Goal: Task Accomplishment & Management: Manage account settings

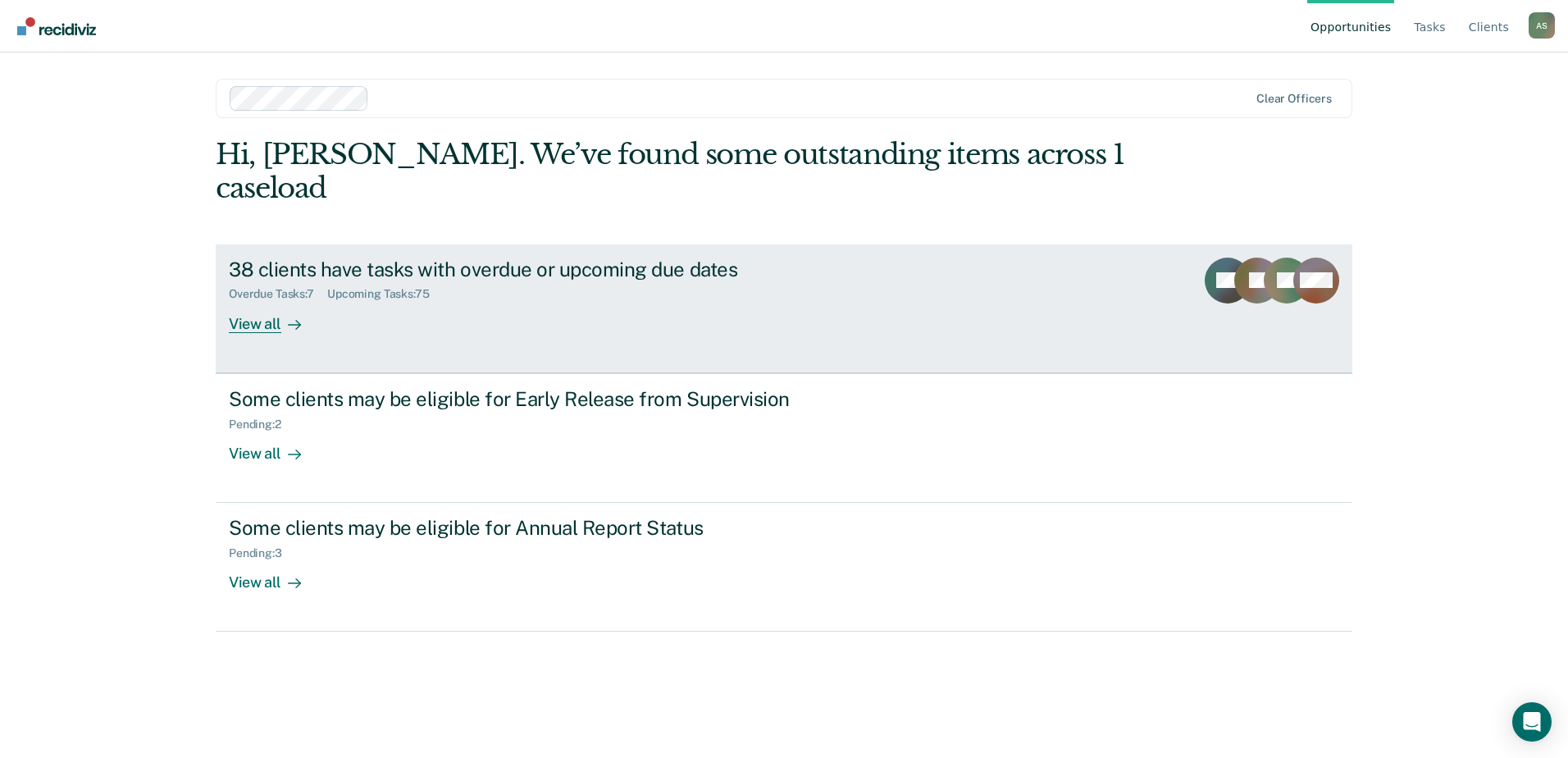
click at [274, 301] on div "View all" at bounding box center [274, 317] width 92 height 32
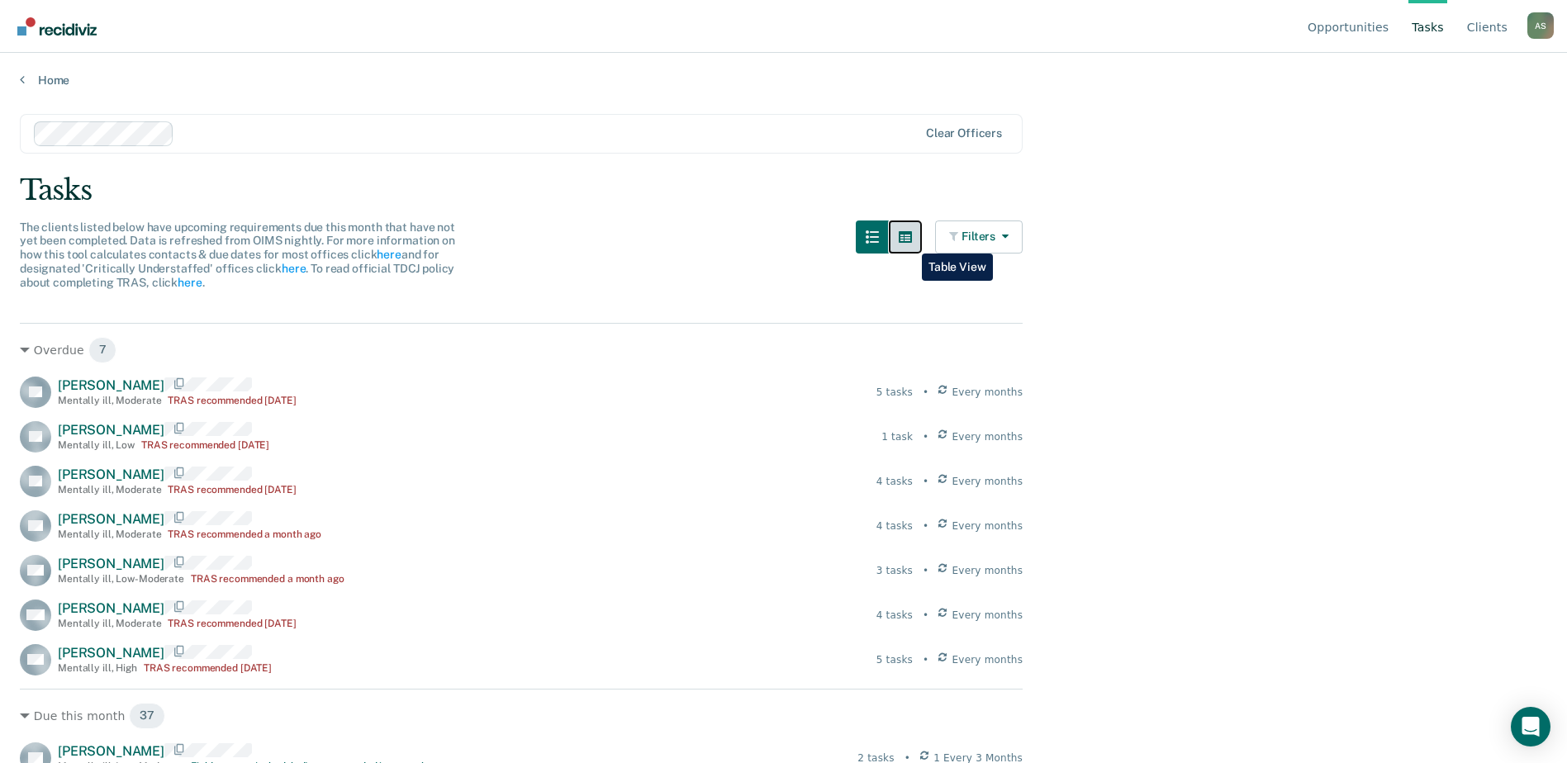
click at [910, 240] on icon "button" at bounding box center [905, 236] width 13 height 13
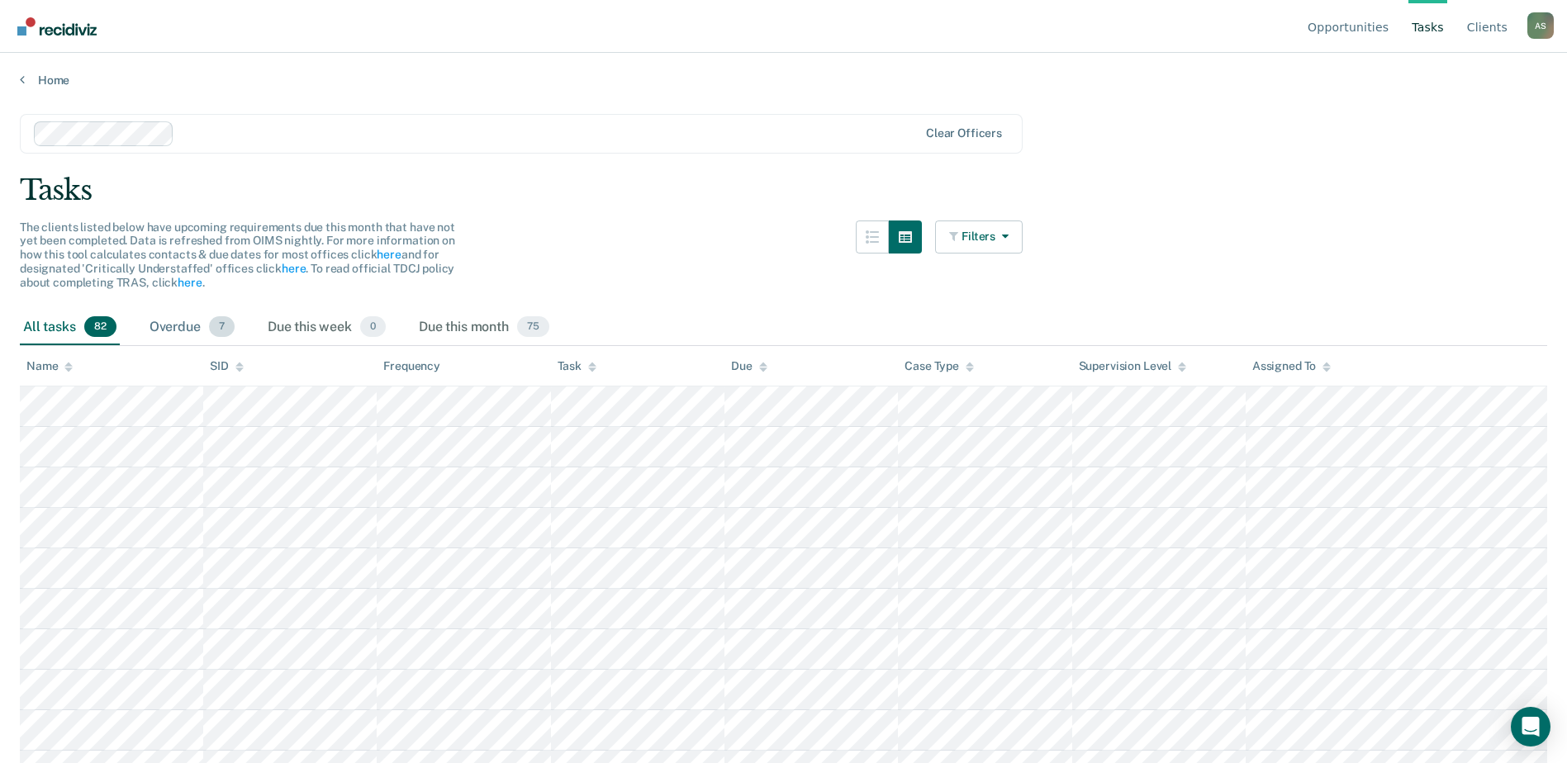
click at [186, 330] on div "Overdue 7" at bounding box center [192, 328] width 92 height 36
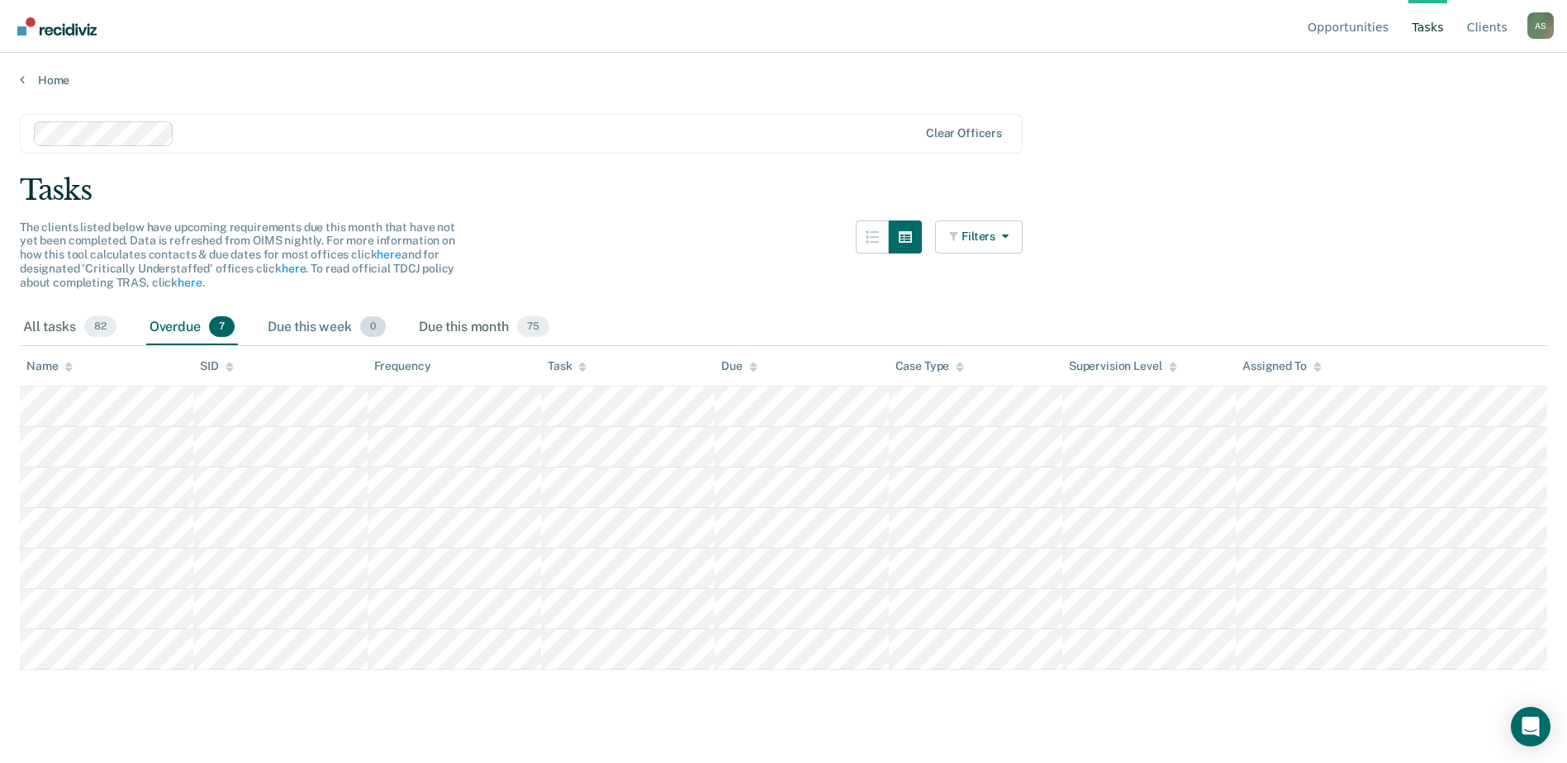
click at [347, 315] on div "Due this week 0" at bounding box center [326, 328] width 125 height 36
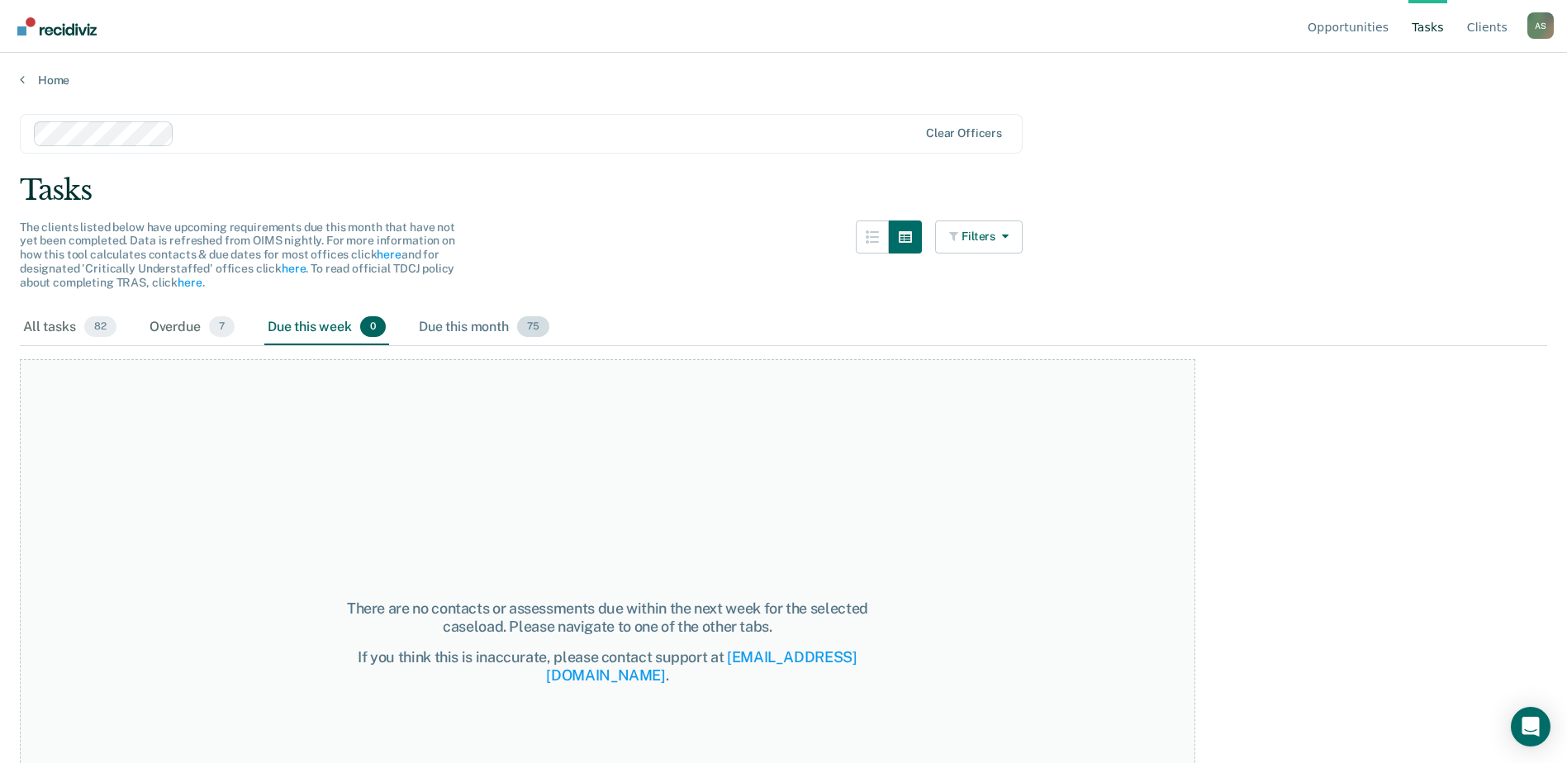
click at [518, 324] on div "Due this month 75" at bounding box center [484, 328] width 137 height 36
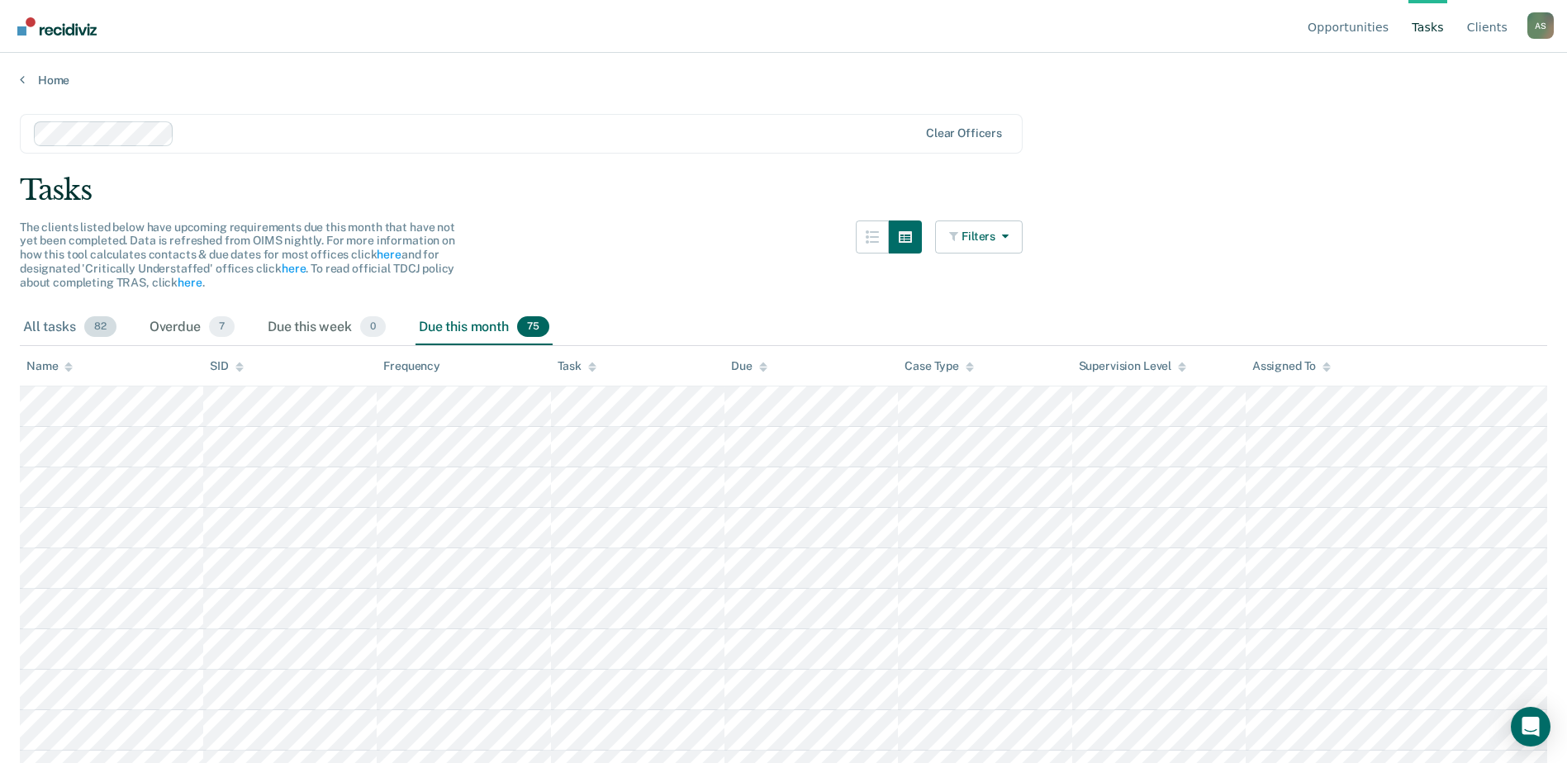
click at [39, 327] on div "All tasks 82" at bounding box center [70, 328] width 100 height 36
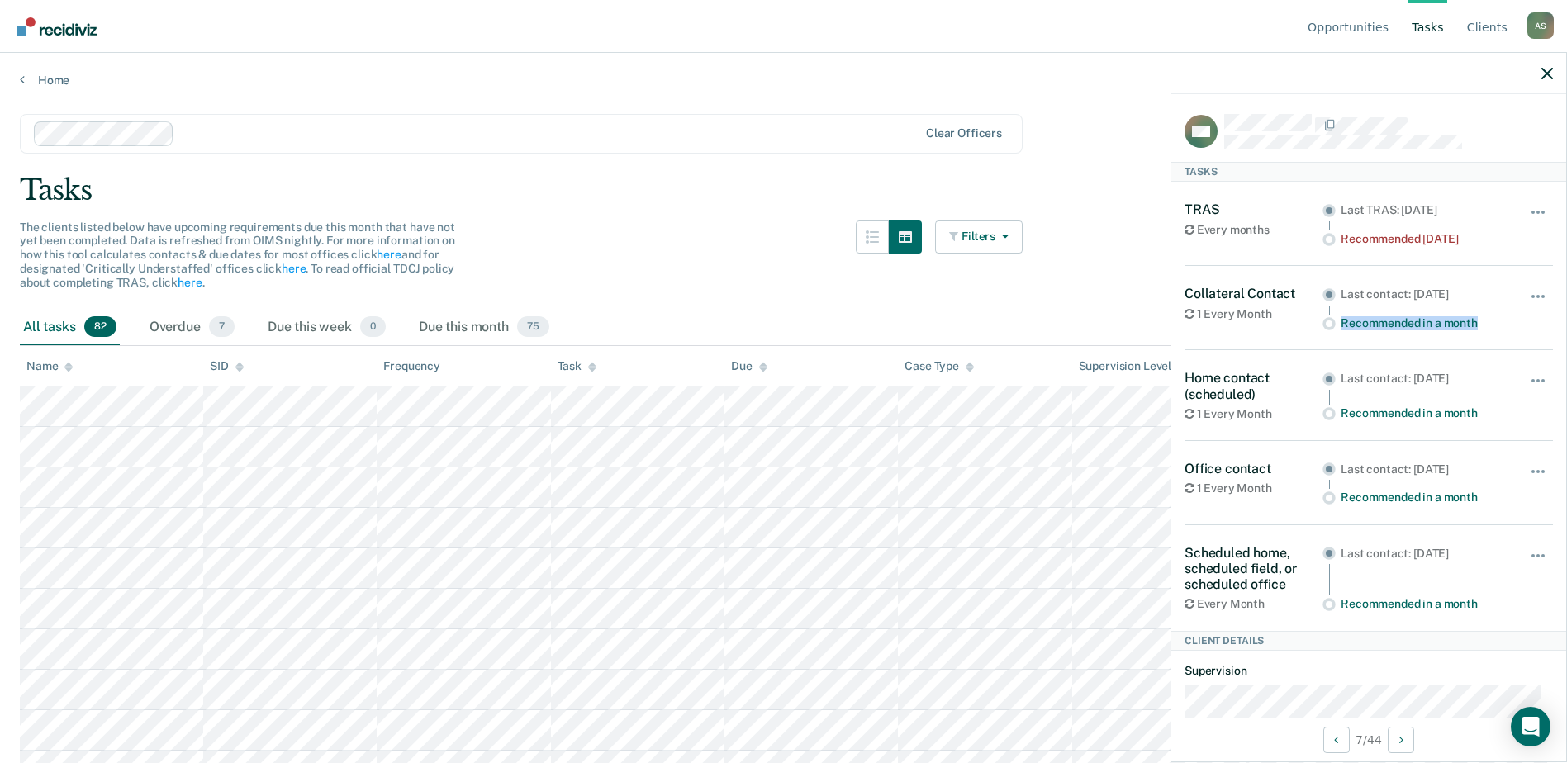
drag, startPoint x: 1333, startPoint y: 322, endPoint x: 1492, endPoint y: 316, distance: 158.7
click at [1492, 316] on div "Last contact: [DATE] Recommended in a month" at bounding box center [1414, 308] width 184 height 45
drag, startPoint x: 1332, startPoint y: 416, endPoint x: 1475, endPoint y: 413, distance: 142.9
click at [1475, 413] on div "Last contact: [DATE] Recommended in a month" at bounding box center [1414, 395] width 184 height 50
drag, startPoint x: 1318, startPoint y: 484, endPoint x: 1469, endPoint y: 492, distance: 151.4
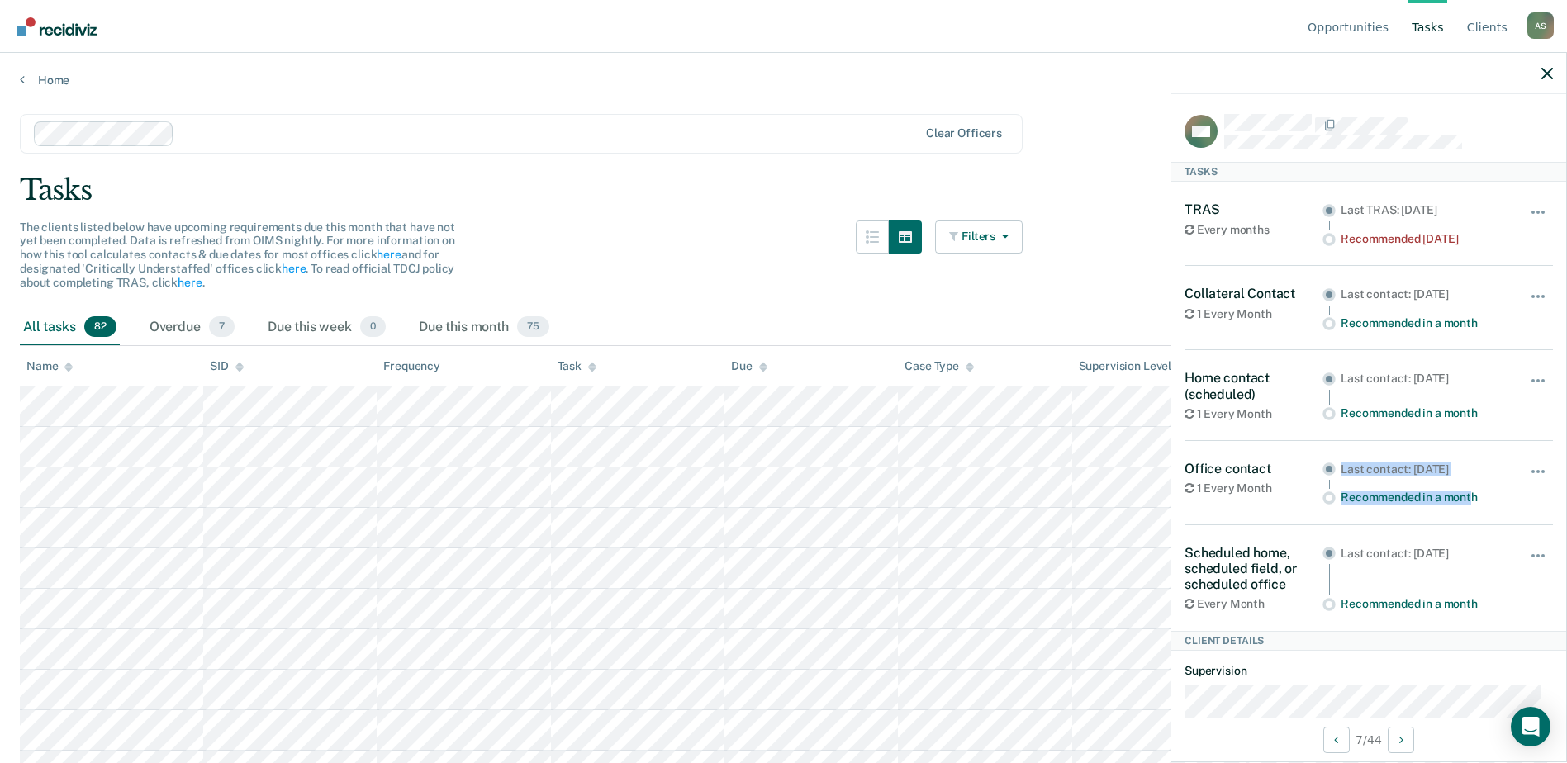
click at [1469, 492] on div "Last contact: [DATE] Recommended in a month" at bounding box center [1414, 483] width 184 height 45
drag, startPoint x: 1337, startPoint y: 598, endPoint x: 1487, endPoint y: 600, distance: 149.5
click at [1487, 600] on div "Recommended in a month" at bounding box center [1424, 604] width 166 height 14
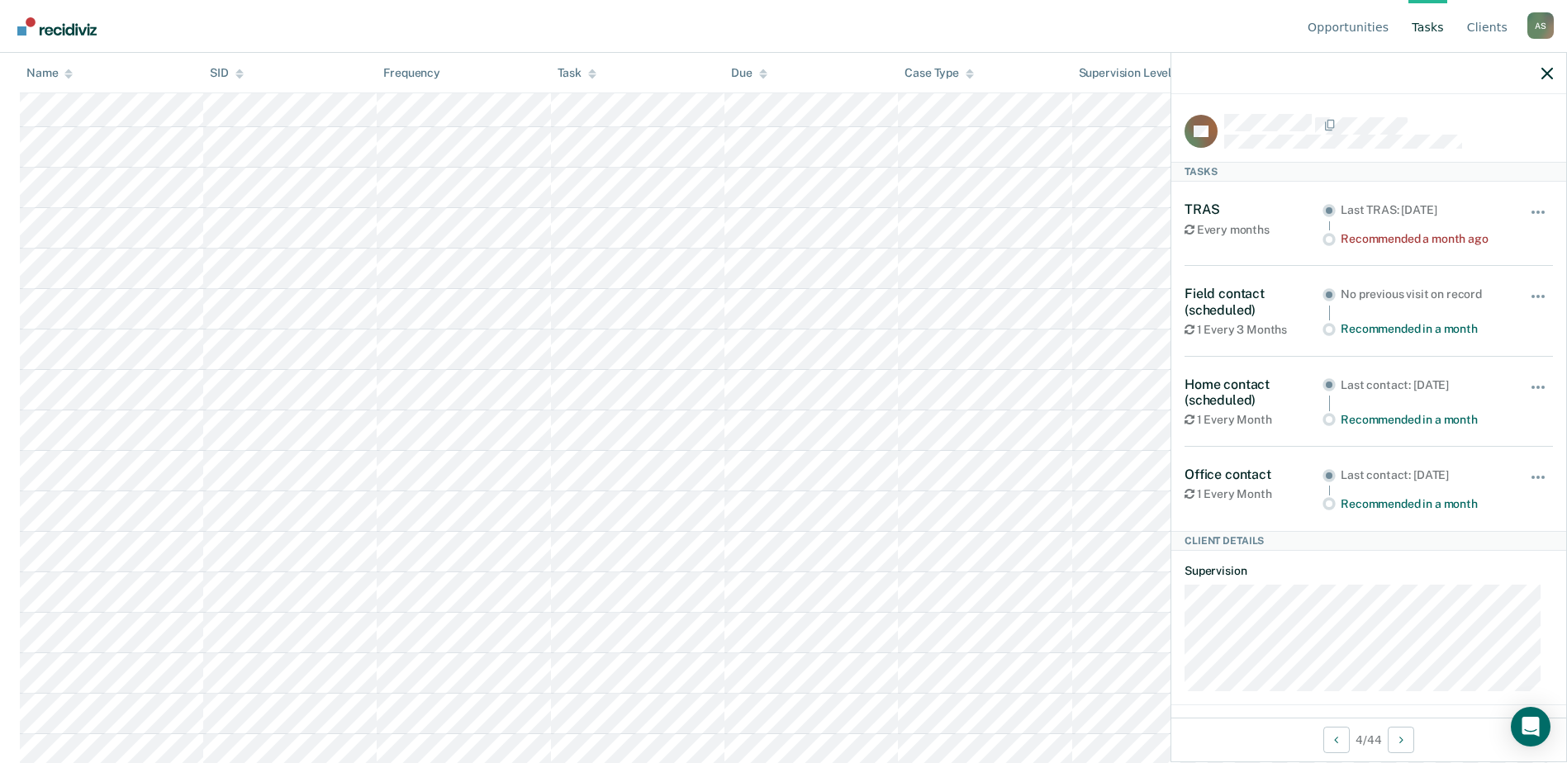
scroll to position [991, 0]
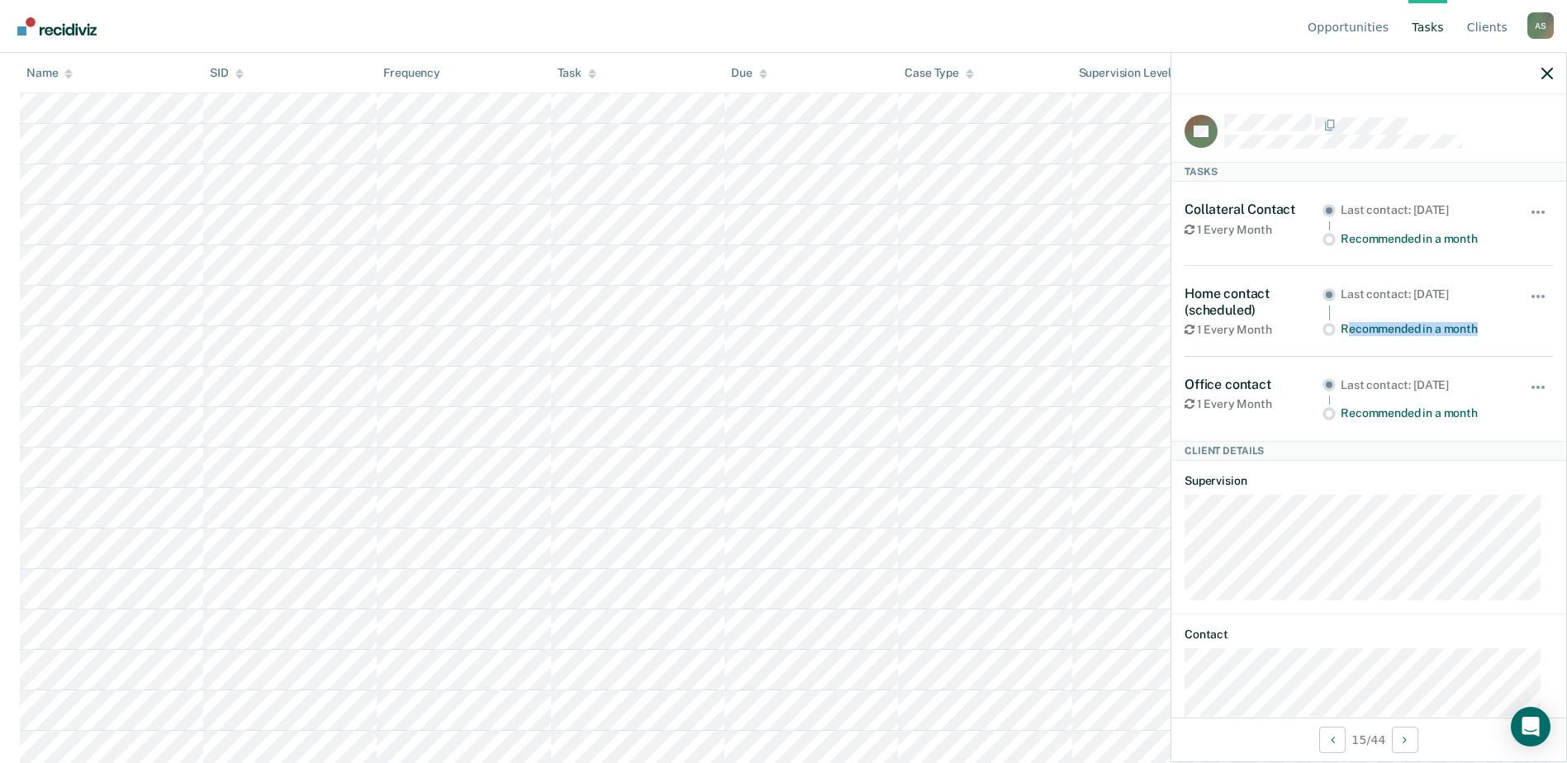
drag, startPoint x: 1342, startPoint y: 325, endPoint x: 1477, endPoint y: 327, distance: 134.7
click at [1477, 327] on div "Recommended in a month" at bounding box center [1424, 329] width 166 height 14
drag, startPoint x: 1379, startPoint y: 303, endPoint x: 1470, endPoint y: 306, distance: 91.7
click at [1470, 306] on div "Last contact: [DATE]" at bounding box center [1424, 300] width 166 height 27
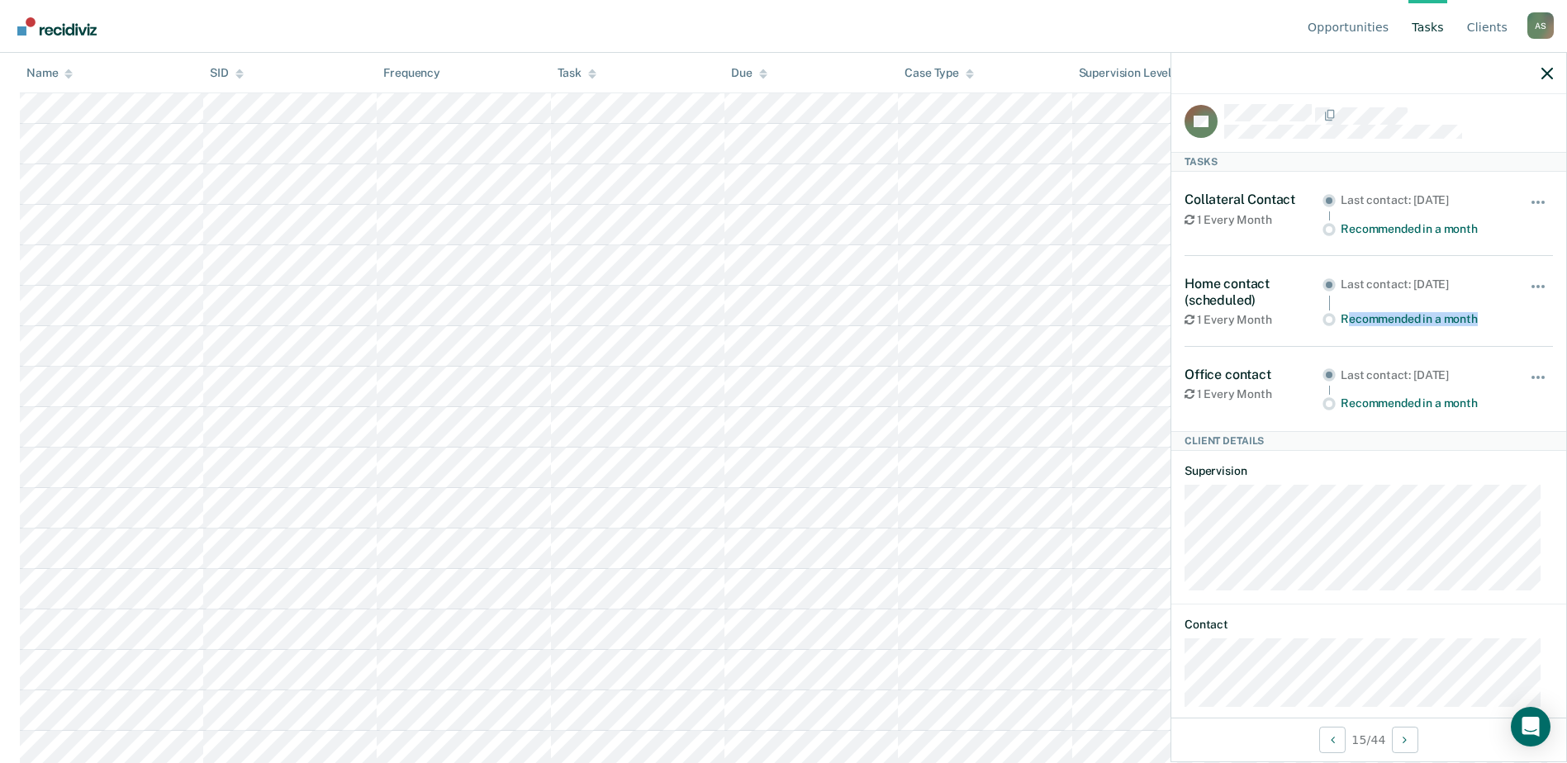
scroll to position [0, 0]
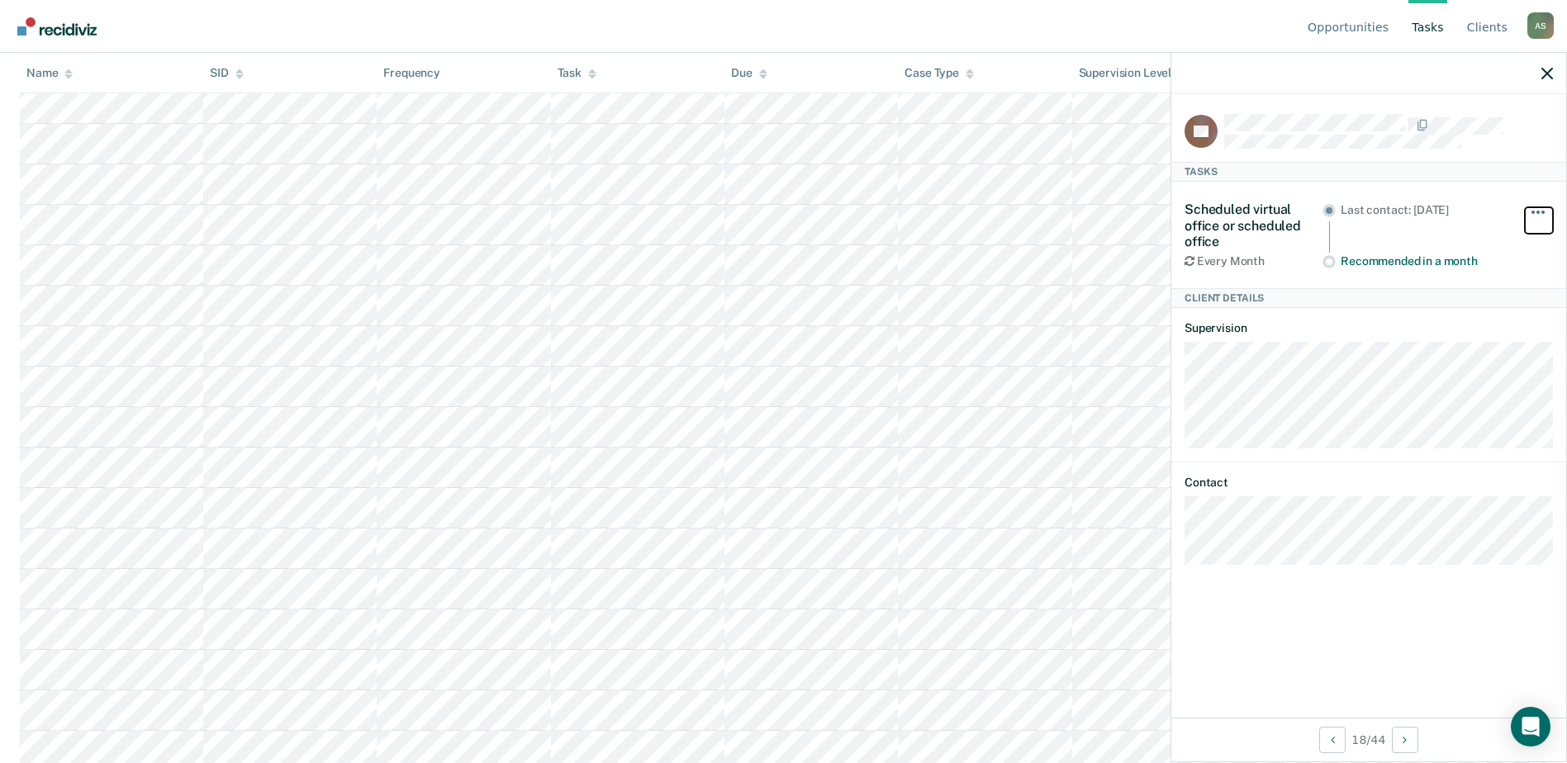
click at [1538, 208] on button "button" at bounding box center [1539, 220] width 28 height 26
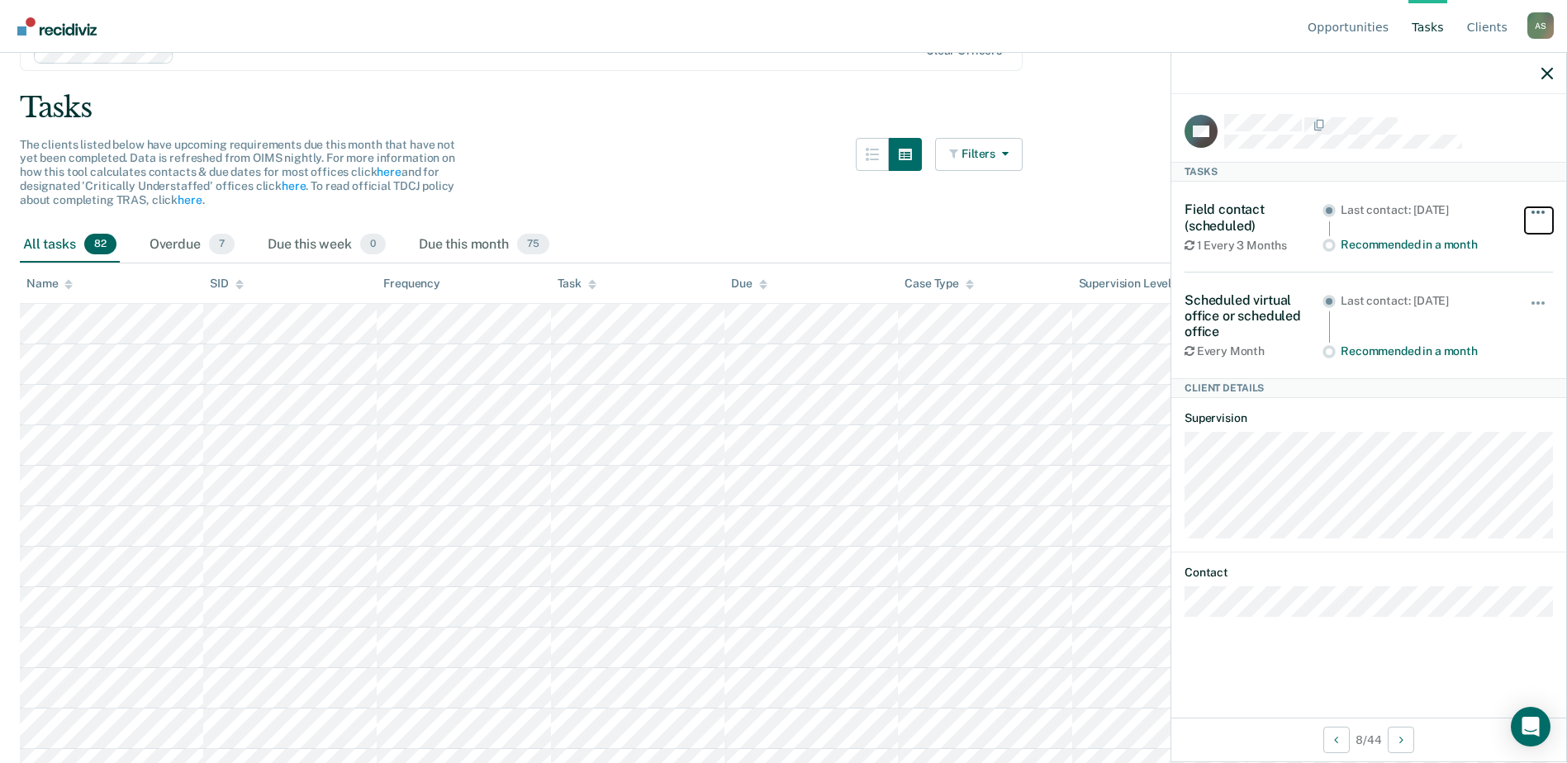
click at [1541, 208] on button "button" at bounding box center [1539, 220] width 28 height 26
click at [1473, 344] on button "90 days" at bounding box center [1493, 344] width 119 height 26
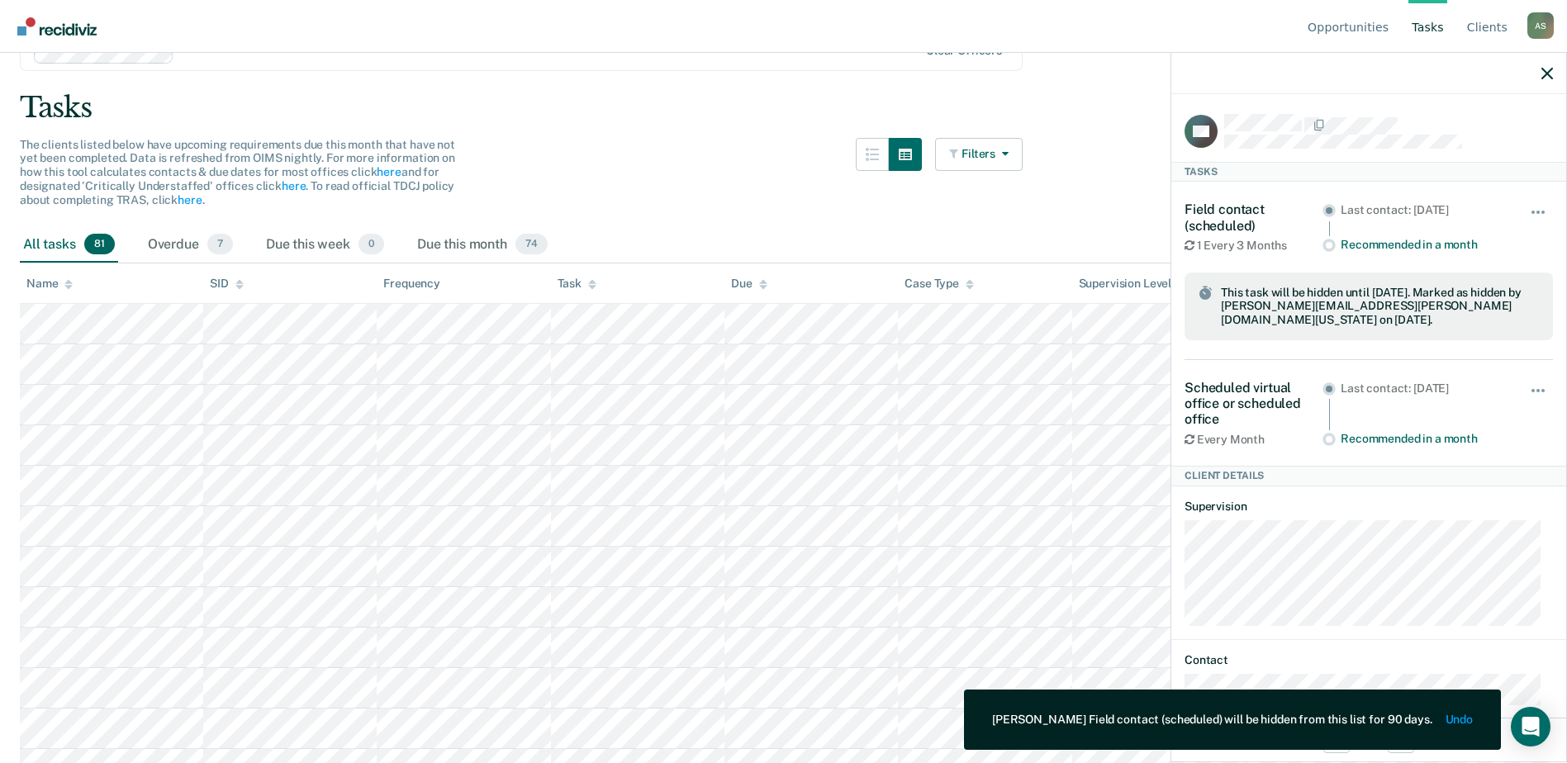
click at [602, 132] on main "Clear officers Tasks The clients listed below have upcoming requirements due th…" at bounding box center [783, 340] width 1567 height 671
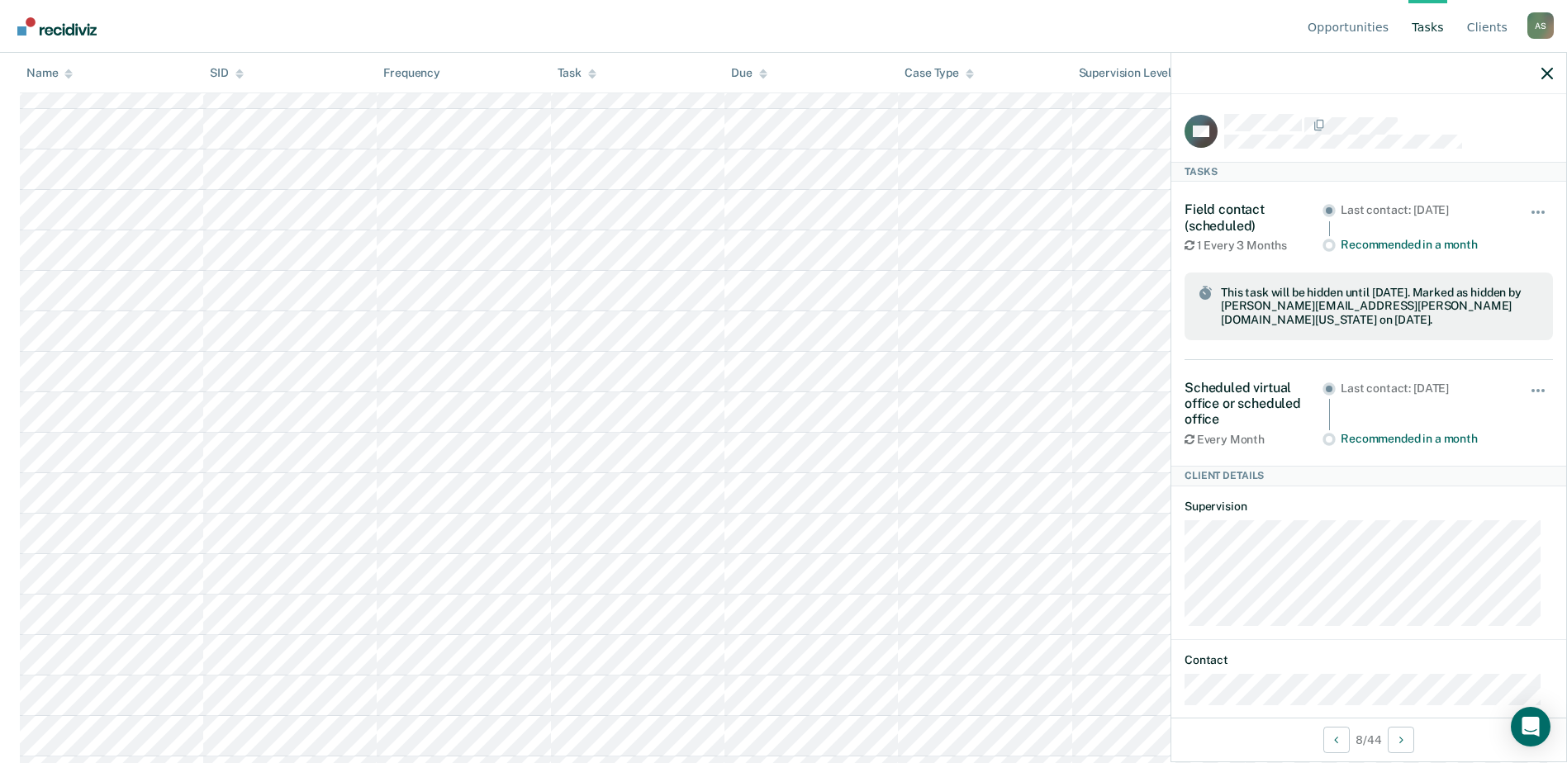
scroll to position [1156, 0]
